Goal: Check status: Check status

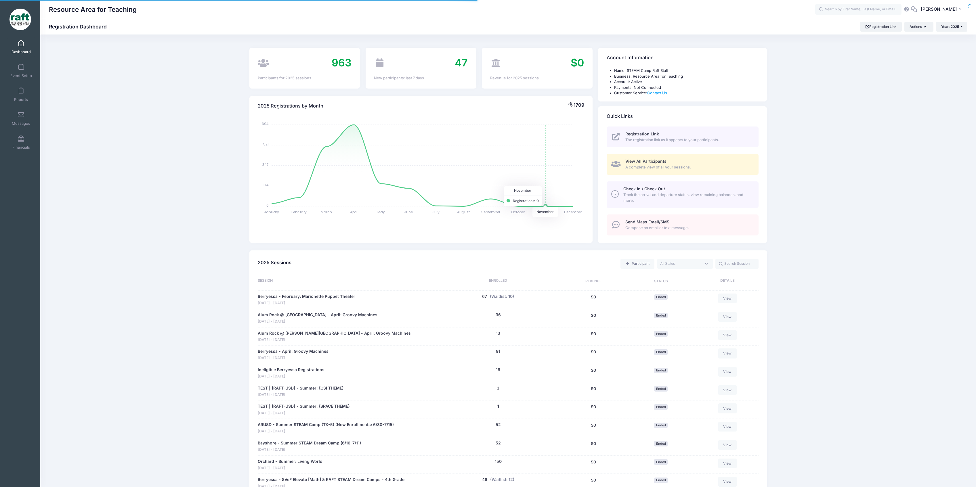
select select
click at [19, 87] on link "Reports" at bounding box center [20, 95] width 27 height 20
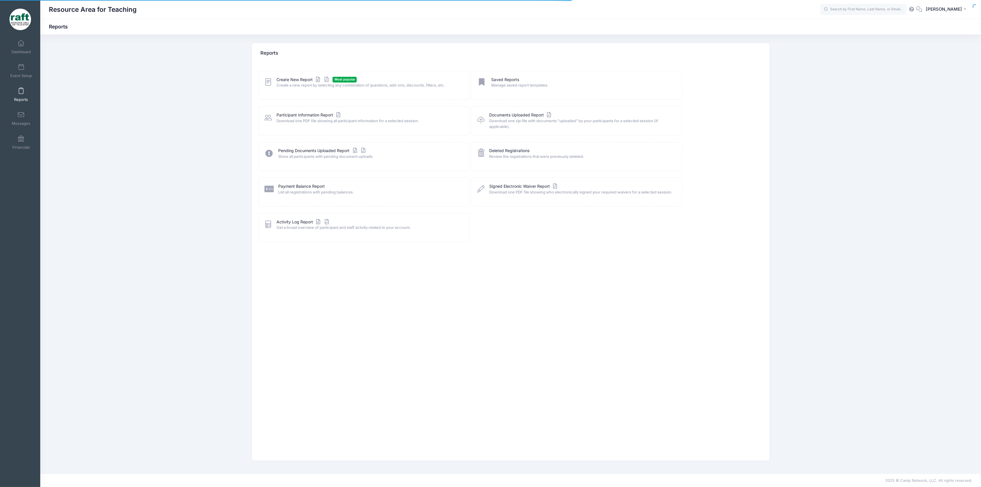
click at [18, 74] on span "Event Setup" at bounding box center [21, 75] width 22 height 5
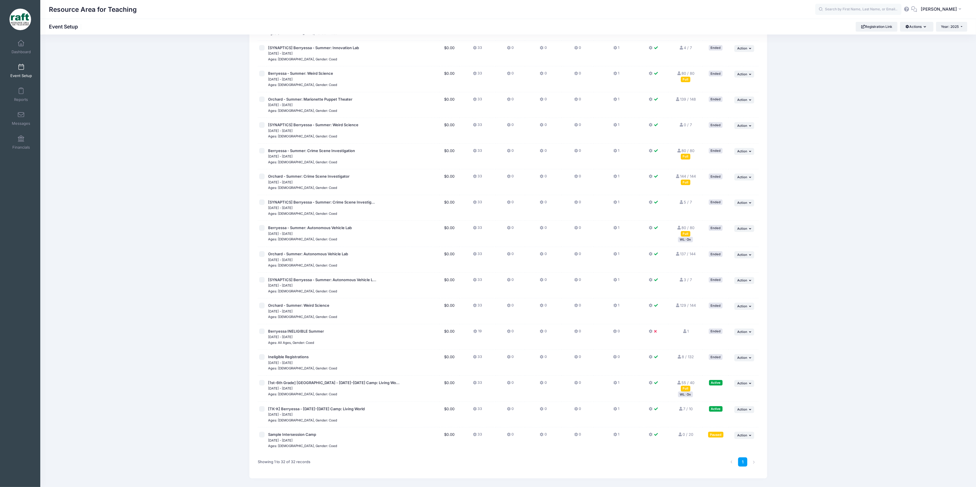
scroll to position [467, 0]
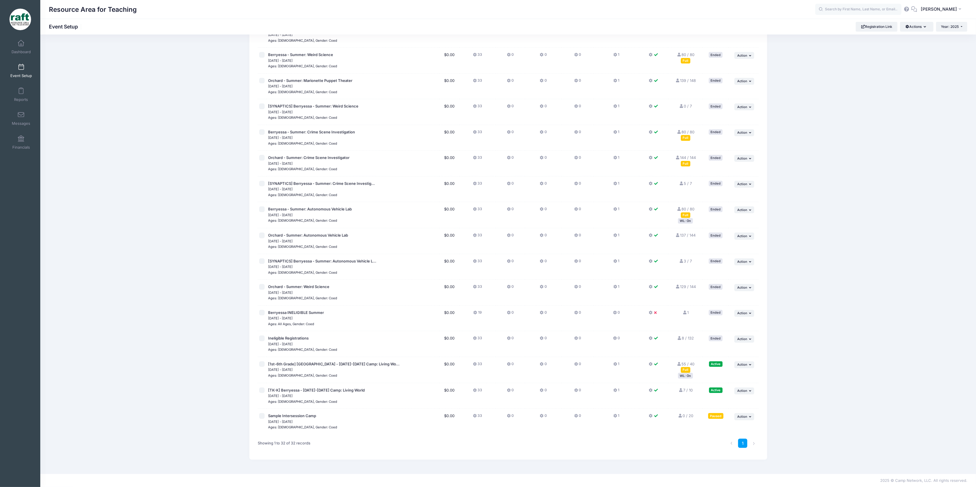
click at [683, 374] on div "WL: On" at bounding box center [685, 375] width 15 height 5
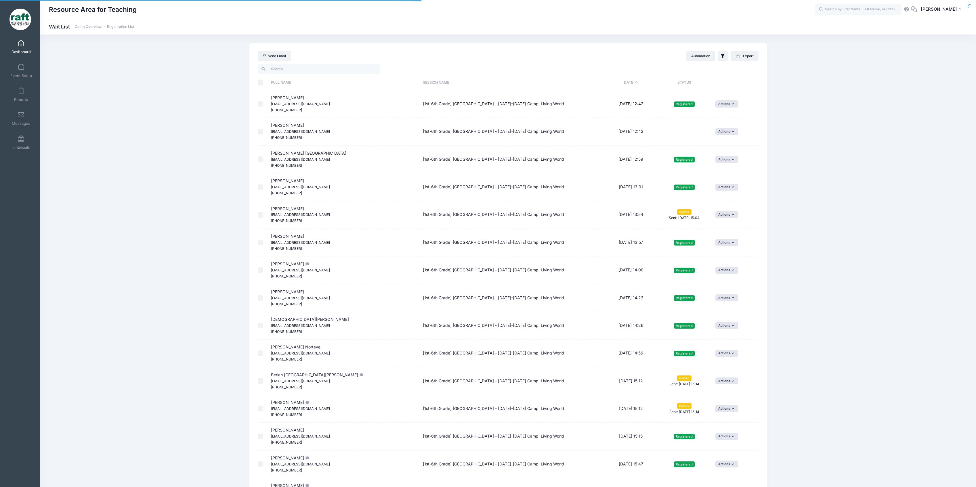
select select "50"
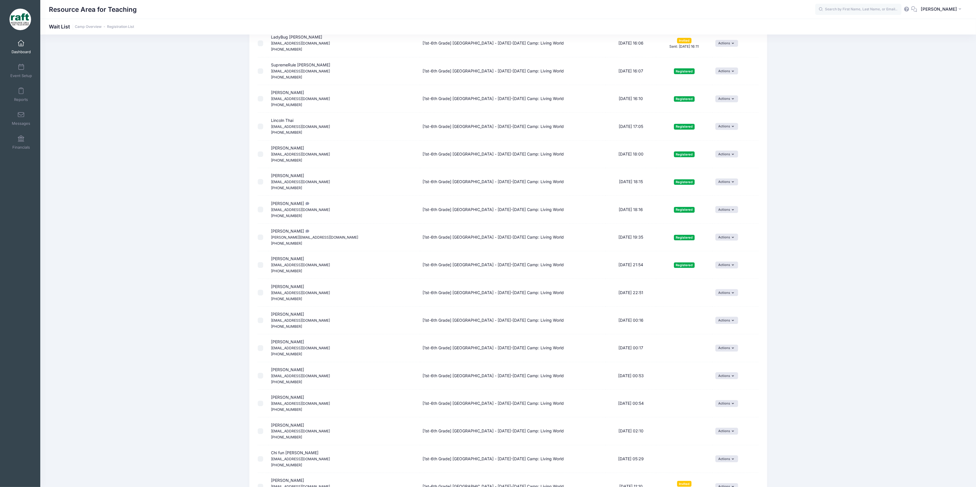
scroll to position [466, 0]
